Goal: Information Seeking & Learning: Learn about a topic

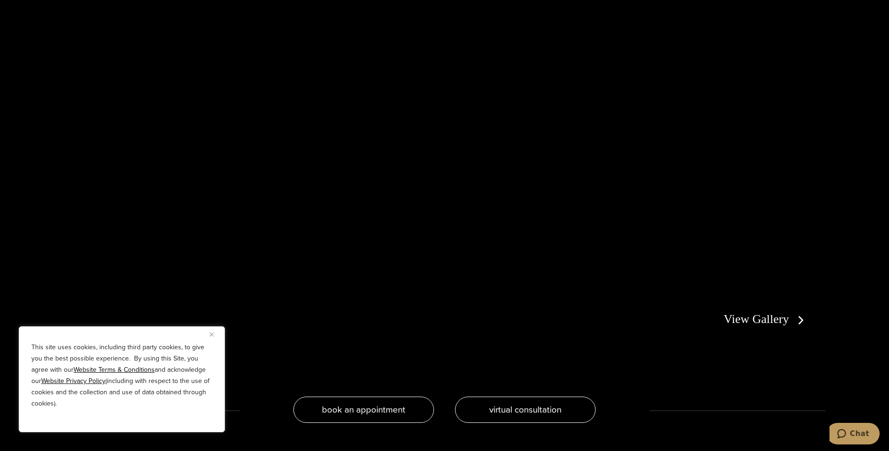
scroll to position [2015, 0]
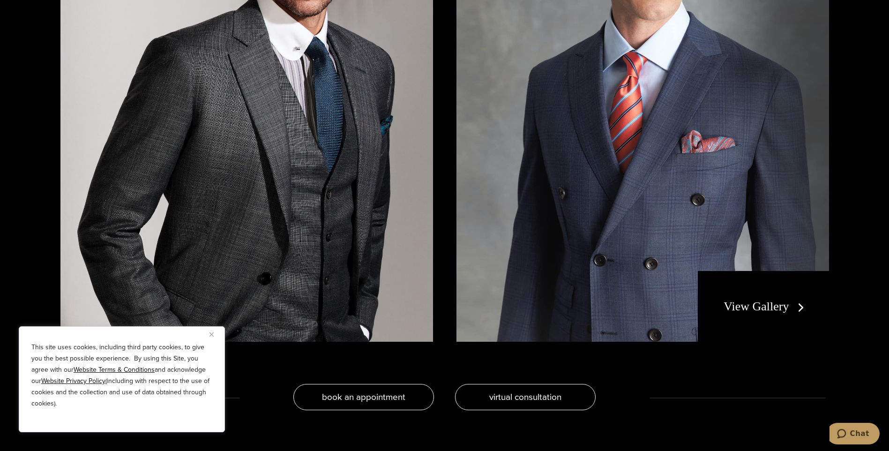
click at [787, 311] on link "View Gallery" at bounding box center [765, 306] width 84 height 14
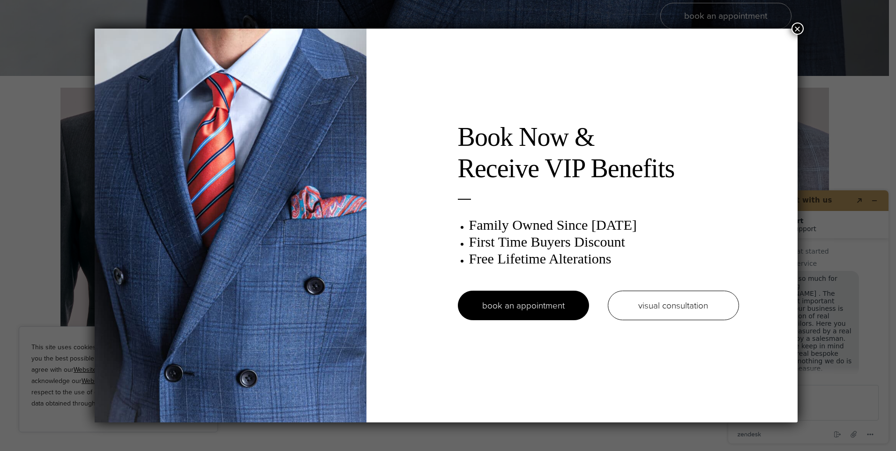
click at [798, 28] on button "×" at bounding box center [797, 28] width 12 height 12
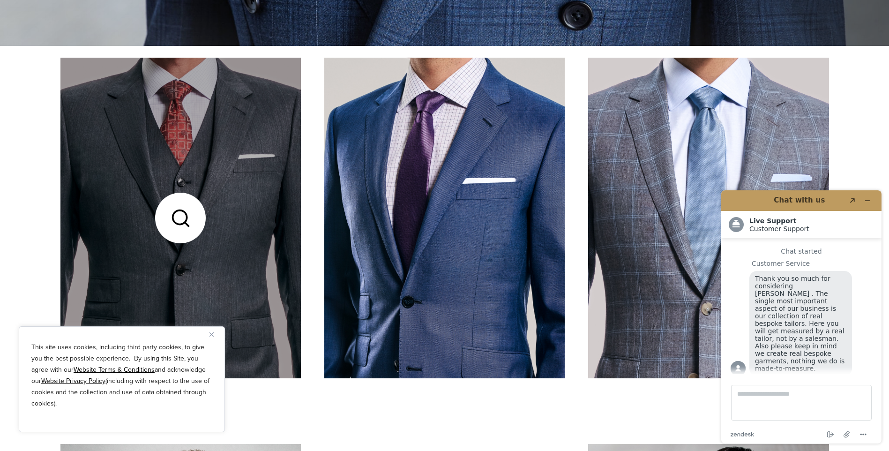
scroll to position [422, 0]
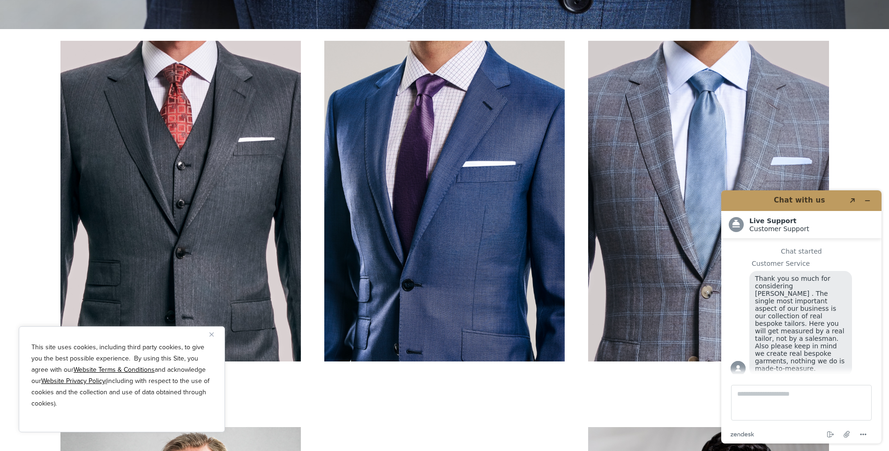
click at [210, 332] on img "Close" at bounding box center [211, 334] width 4 height 4
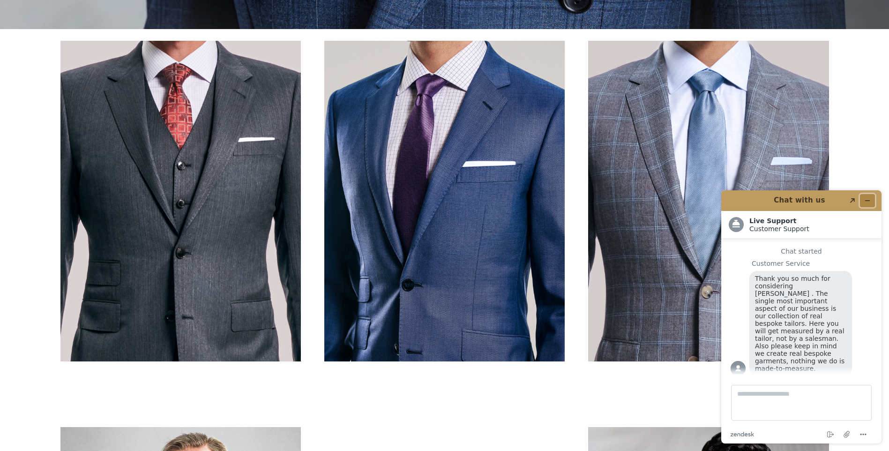
click at [865, 199] on icon "Minimize widget" at bounding box center [867, 200] width 7 height 7
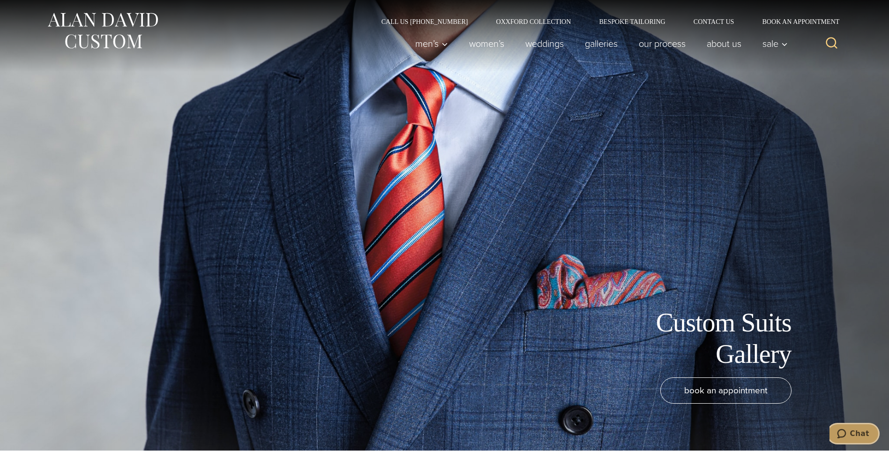
scroll to position [0, 0]
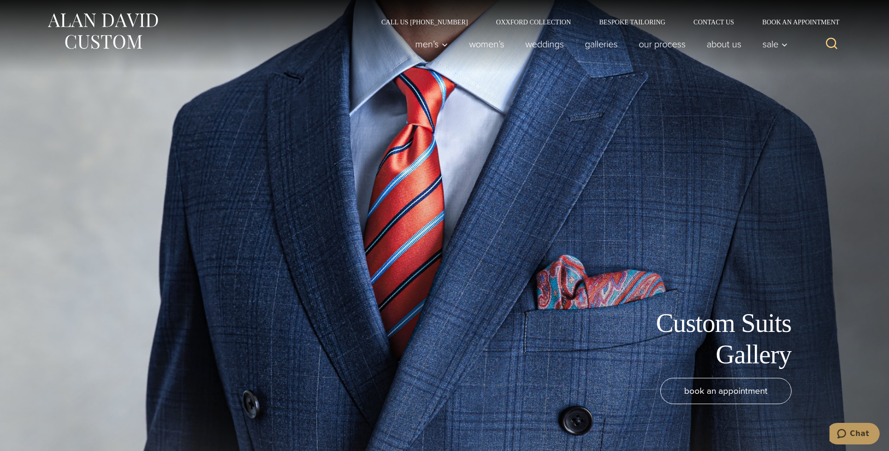
click at [785, 325] on h1 "Custom Suits Gallery" at bounding box center [686, 338] width 211 height 63
click at [749, 358] on h1 "Custom Suits Gallery" at bounding box center [686, 338] width 211 height 63
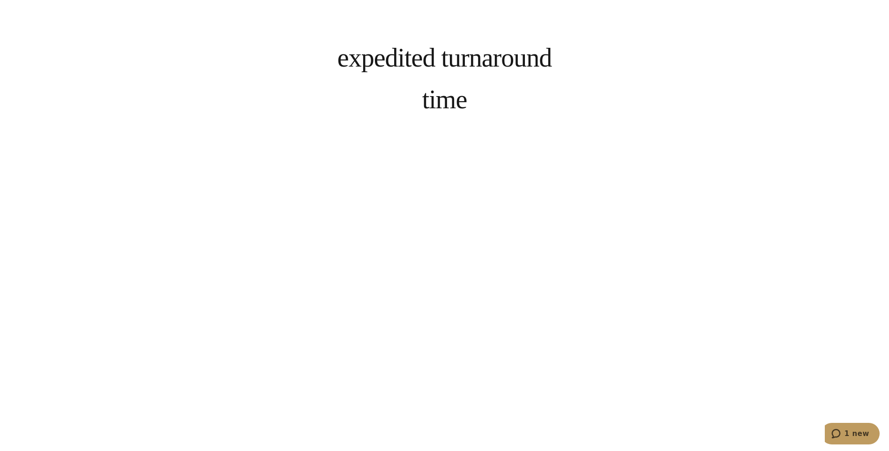
scroll to position [3983, 0]
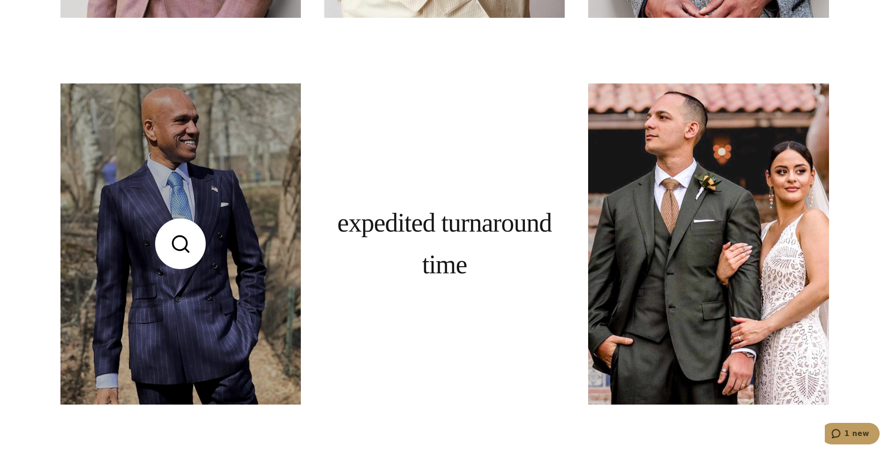
click at [146, 198] on link at bounding box center [180, 243] width 240 height 320
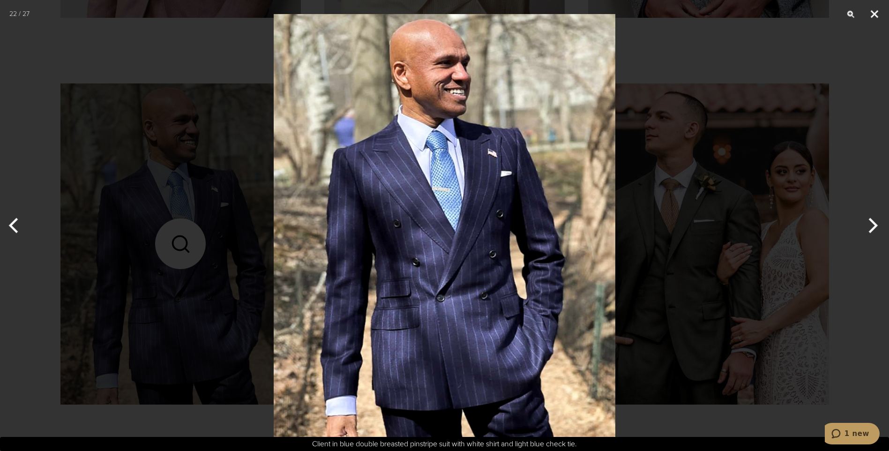
click at [875, 13] on button "Close" at bounding box center [874, 14] width 23 height 28
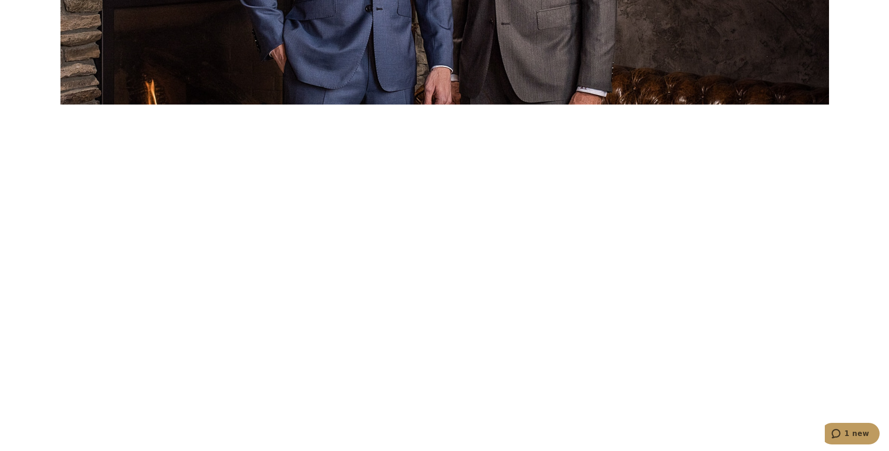
scroll to position [0, 0]
